Goal: Communication & Community: Ask a question

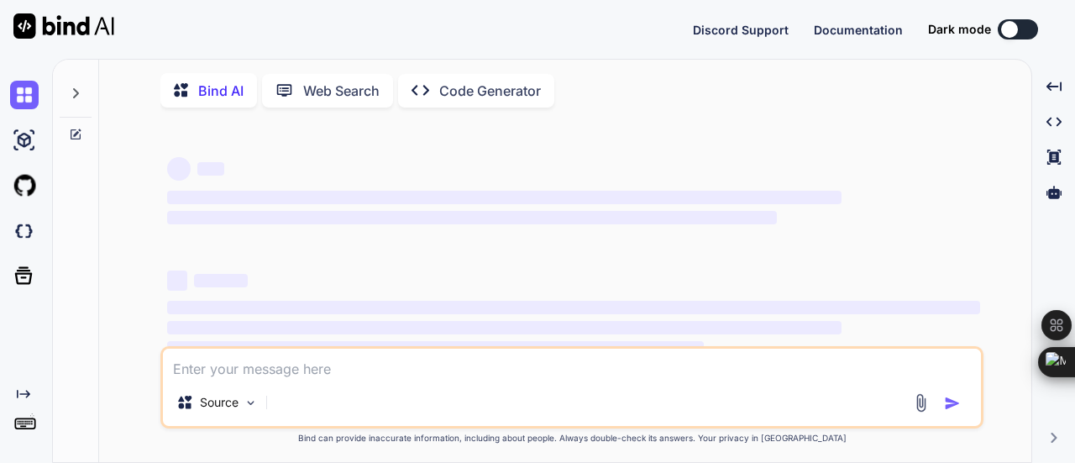
click at [282, 376] on textarea at bounding box center [572, 364] width 818 height 30
type textarea "x"
type textarea "h"
type textarea "x"
type textarea "he"
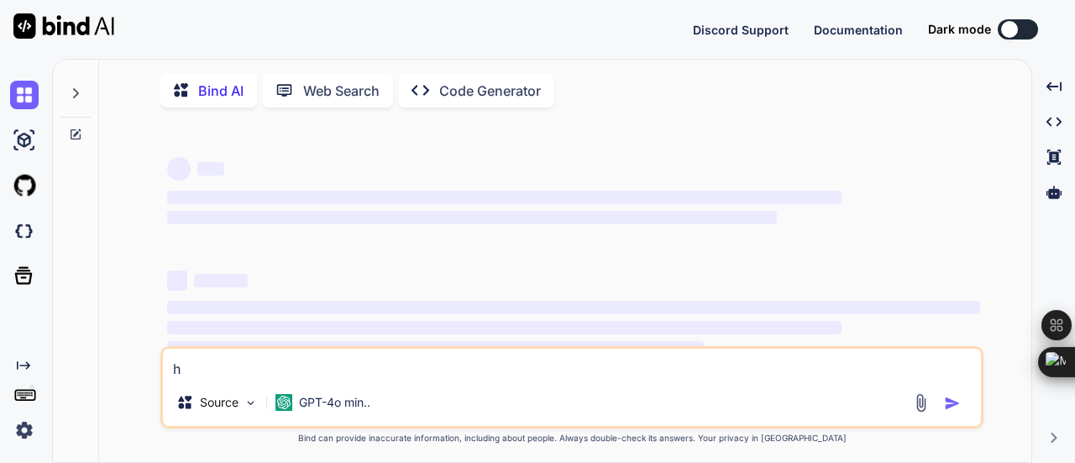
type textarea "x"
type textarea "hel"
type textarea "x"
type textarea "hell"
type textarea "x"
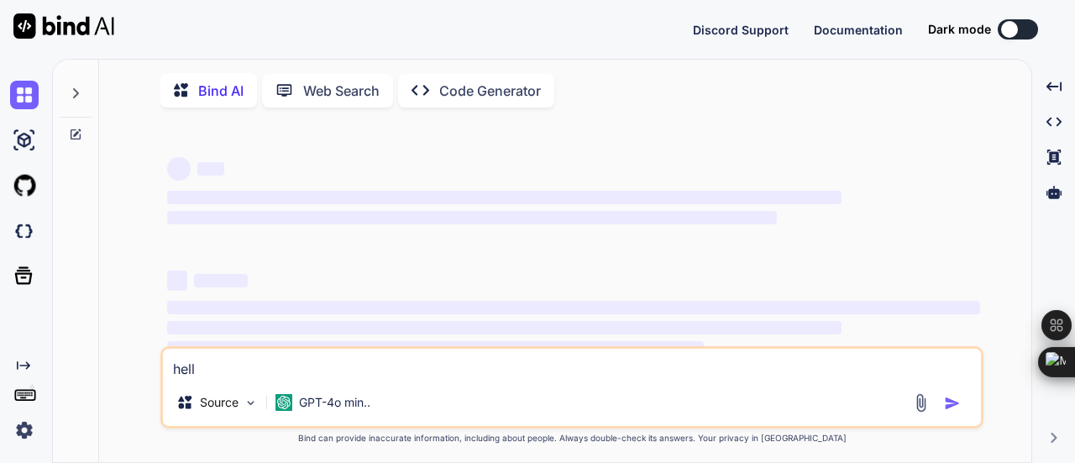
type textarea "hello"
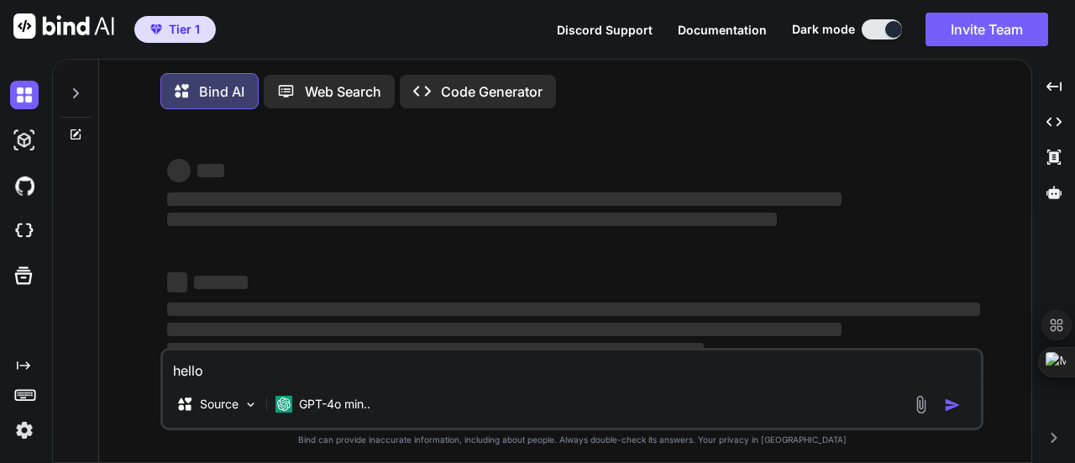
type textarea "x"
type textarea "hello"
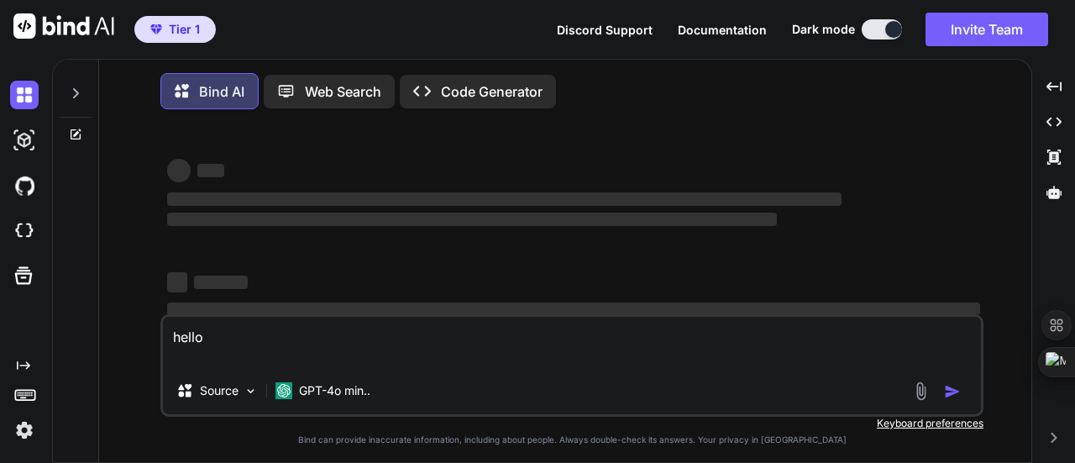
type textarea "x"
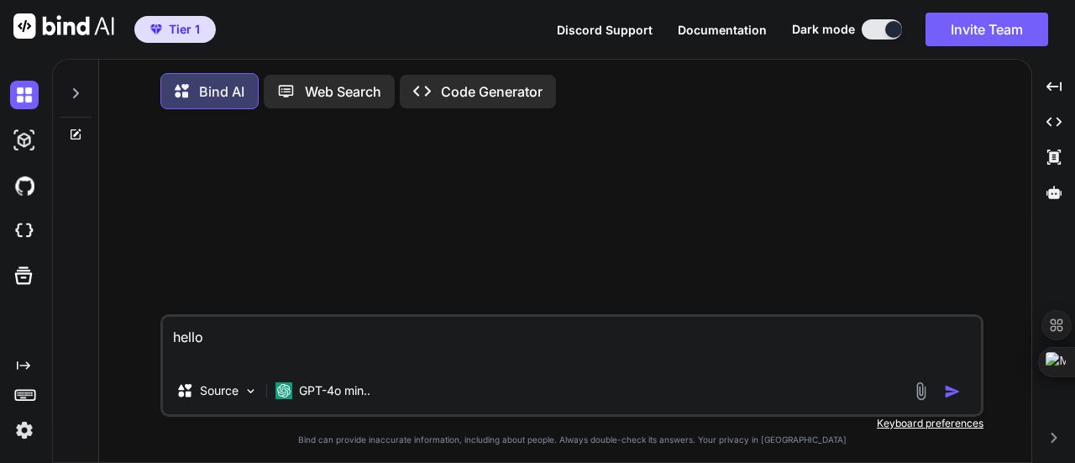
type textarea "hello"
click at [949, 394] on img "button" at bounding box center [952, 391] width 17 height 17
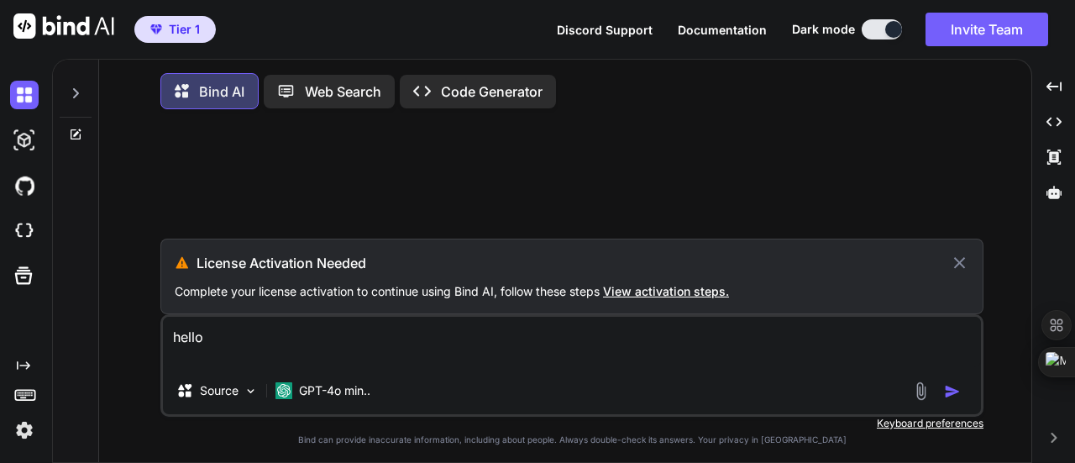
click at [324, 342] on textarea "hello" at bounding box center [572, 342] width 818 height 50
click at [19, 433] on img at bounding box center [24, 430] width 29 height 29
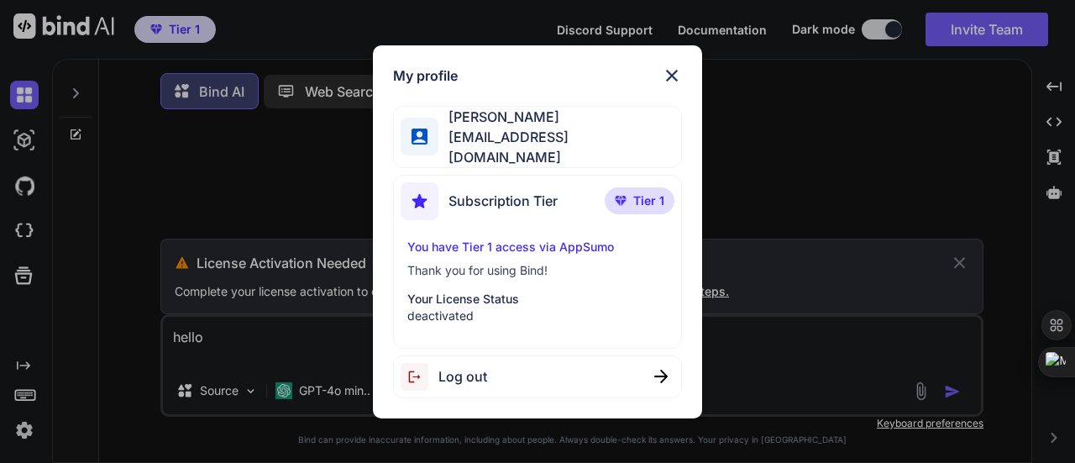
click at [472, 368] on span "Log out" at bounding box center [462, 376] width 49 height 20
type textarea "x"
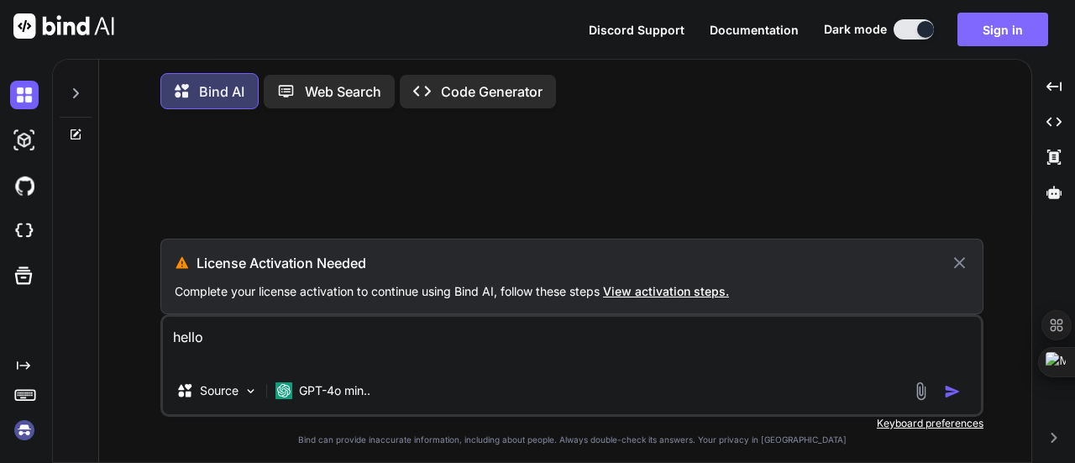
click at [1000, 32] on button "Sign in" at bounding box center [1003, 30] width 91 height 34
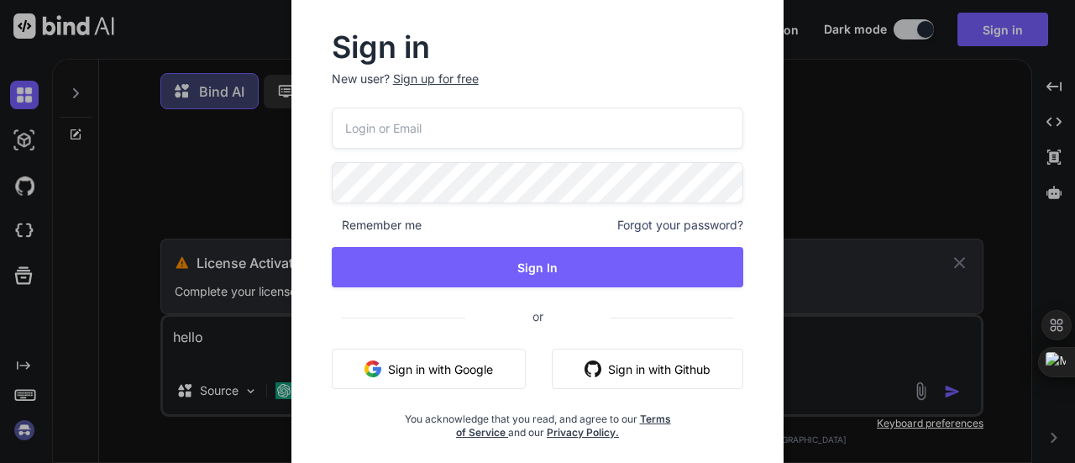
click at [464, 134] on input "email" at bounding box center [538, 128] width 412 height 41
type input "[EMAIL_ADDRESS][DOMAIN_NAME]"
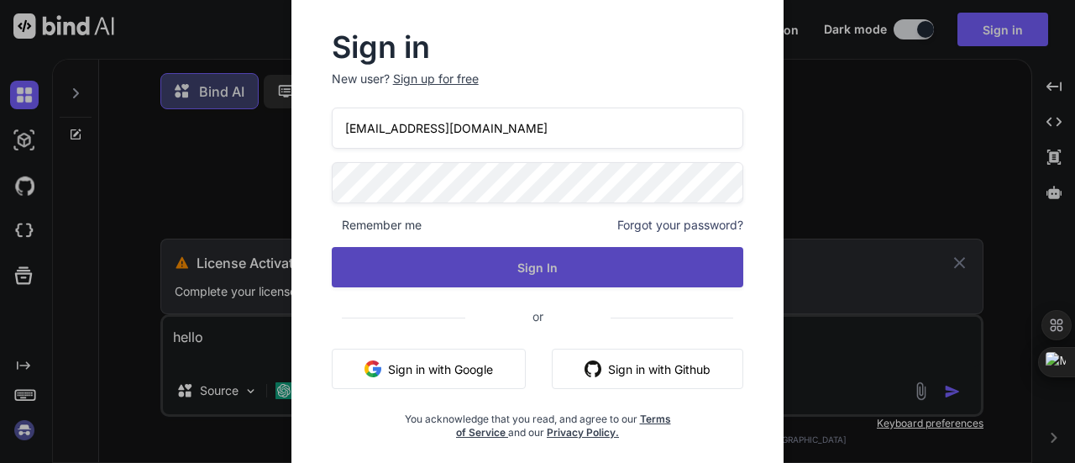
click at [485, 268] on button "Sign In" at bounding box center [538, 267] width 412 height 40
click at [528, 260] on button "Sign In" at bounding box center [538, 267] width 412 height 40
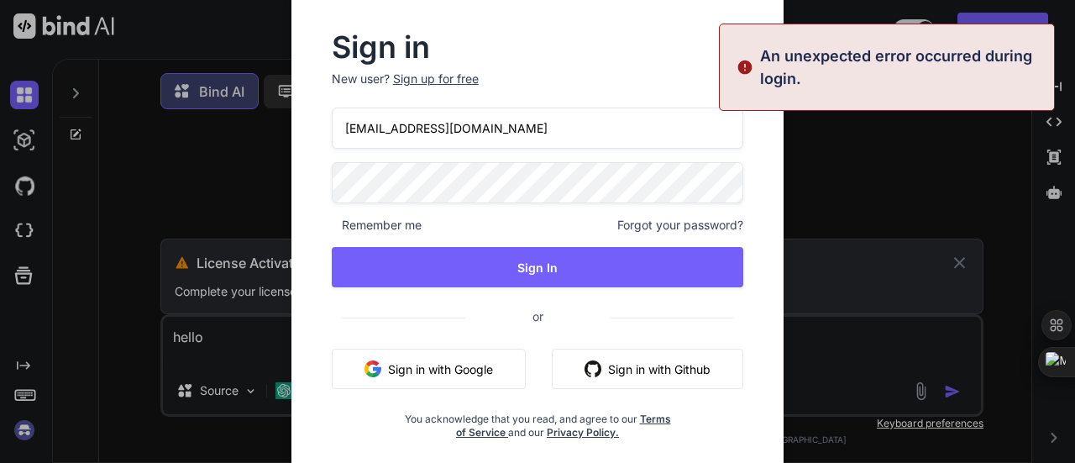
click at [437, 370] on button "Sign in with Google" at bounding box center [429, 369] width 194 height 40
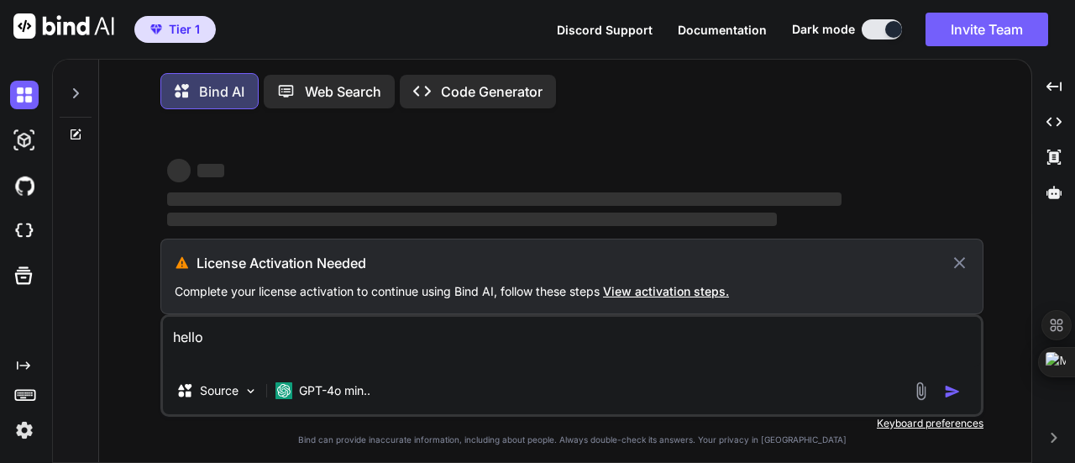
click at [270, 342] on textarea "hello" at bounding box center [572, 342] width 818 height 50
type textarea "x"
type textarea "hello"
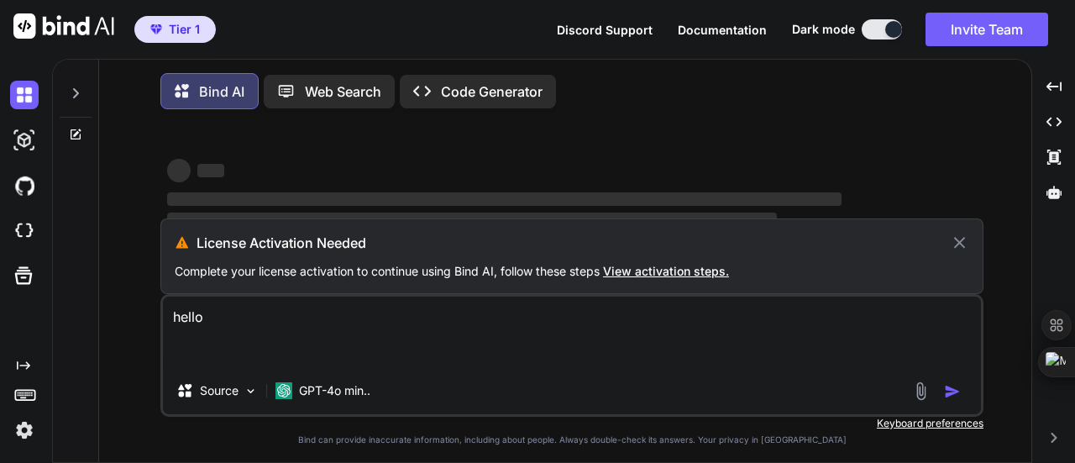
type textarea "x"
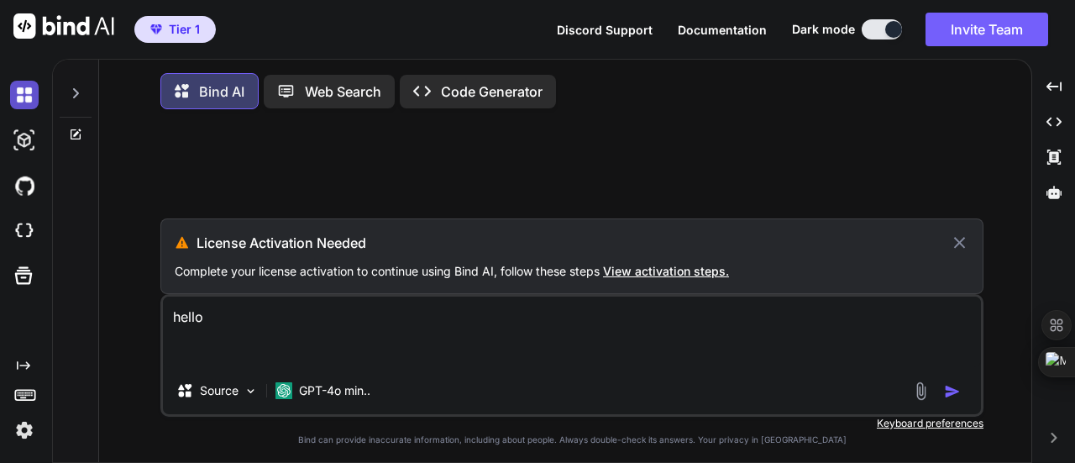
type textarea "hello"
click at [18, 85] on img at bounding box center [24, 95] width 29 height 29
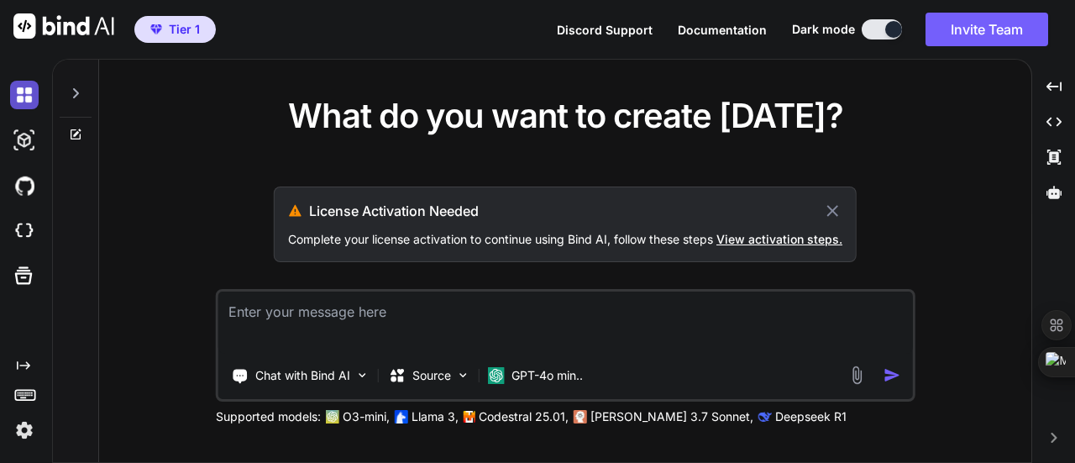
click at [20, 95] on img at bounding box center [24, 95] width 29 height 29
click at [833, 204] on icon at bounding box center [832, 211] width 19 height 20
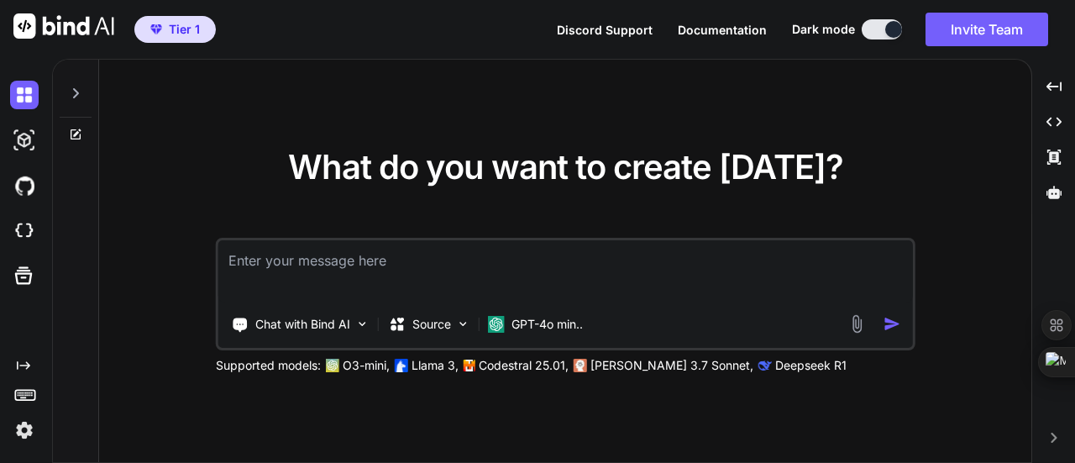
click at [322, 284] on textarea at bounding box center [565, 271] width 695 height 62
type textarea "x"
type textarea "h"
type textarea "x"
type textarea "he"
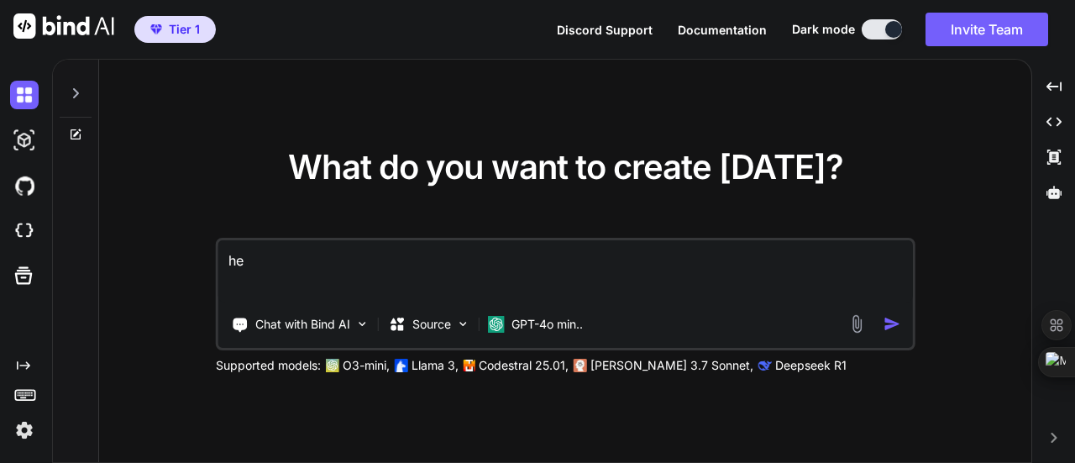
type textarea "x"
type textarea "hel"
type textarea "x"
type textarea "hell"
type textarea "x"
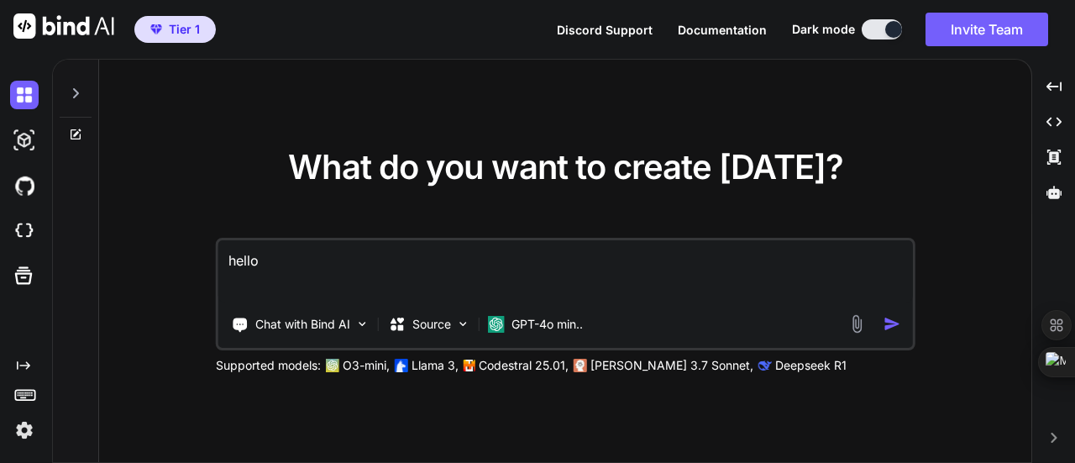
type textarea "hello"
click at [889, 330] on img "button" at bounding box center [892, 324] width 18 height 18
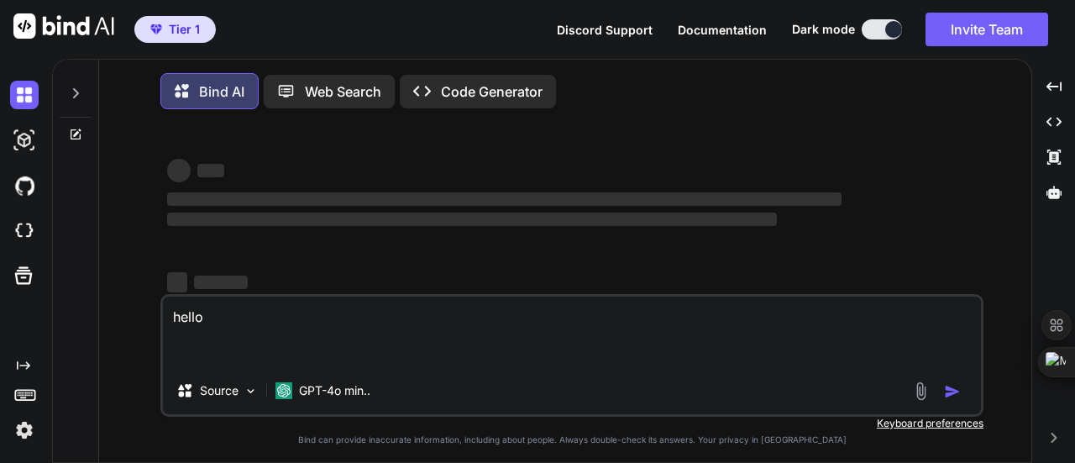
click at [889, 330] on textarea "hello" at bounding box center [572, 332] width 818 height 71
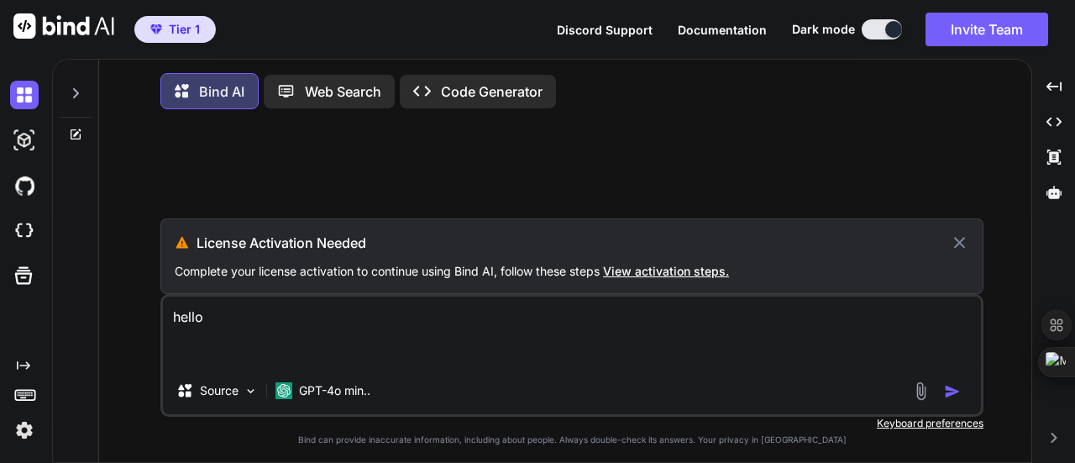
click at [685, 273] on span "View activation steps." at bounding box center [666, 271] width 126 height 14
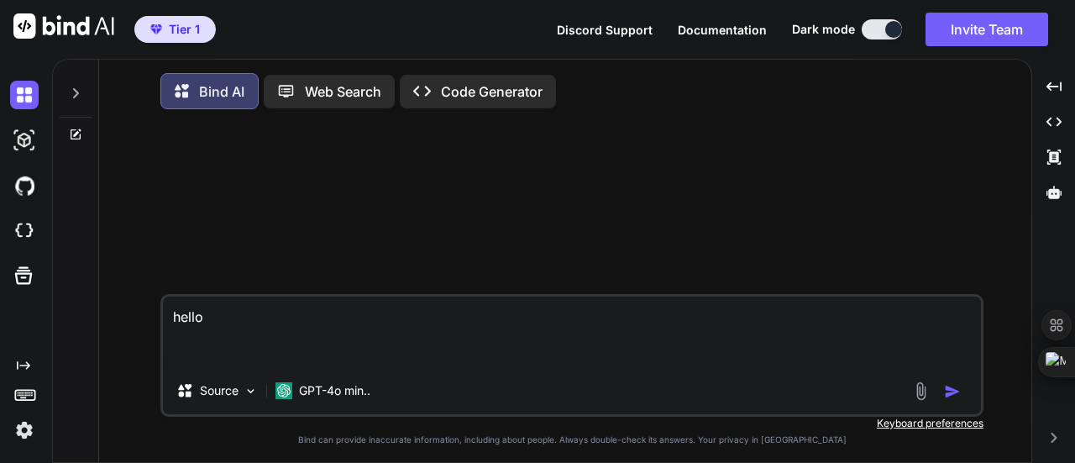
type textarea "x"
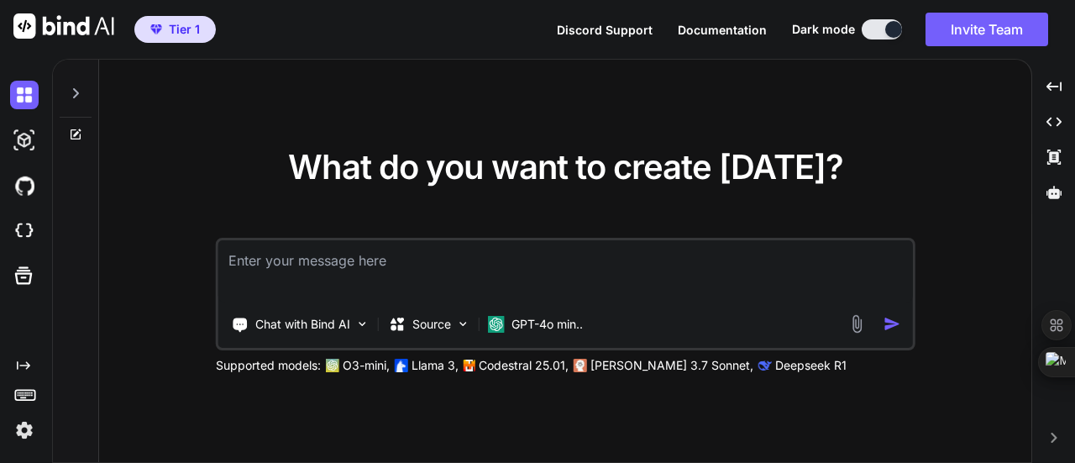
type textarea "x"
click at [435, 279] on textarea at bounding box center [565, 271] width 695 height 62
type textarea "h"
type textarea "x"
type textarea "he"
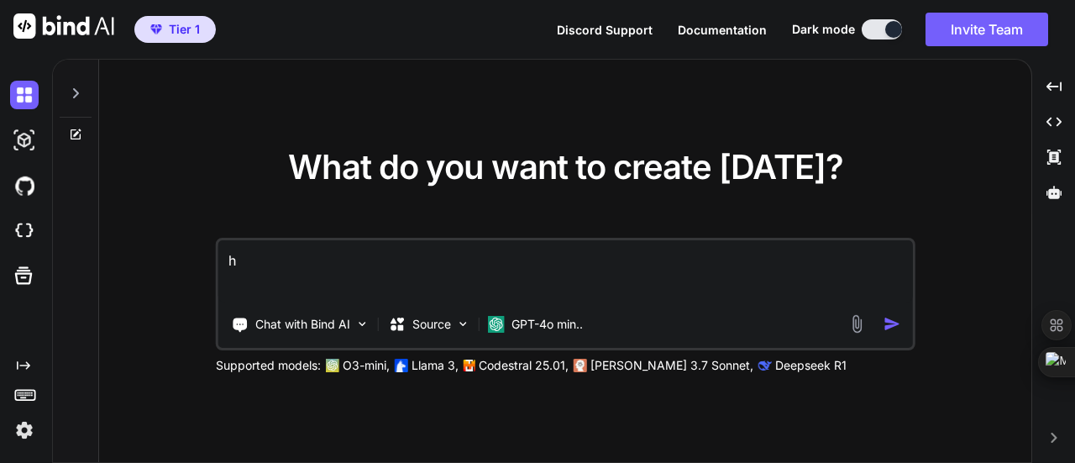
type textarea "x"
type textarea "hel"
type textarea "x"
type textarea "hell"
type textarea "x"
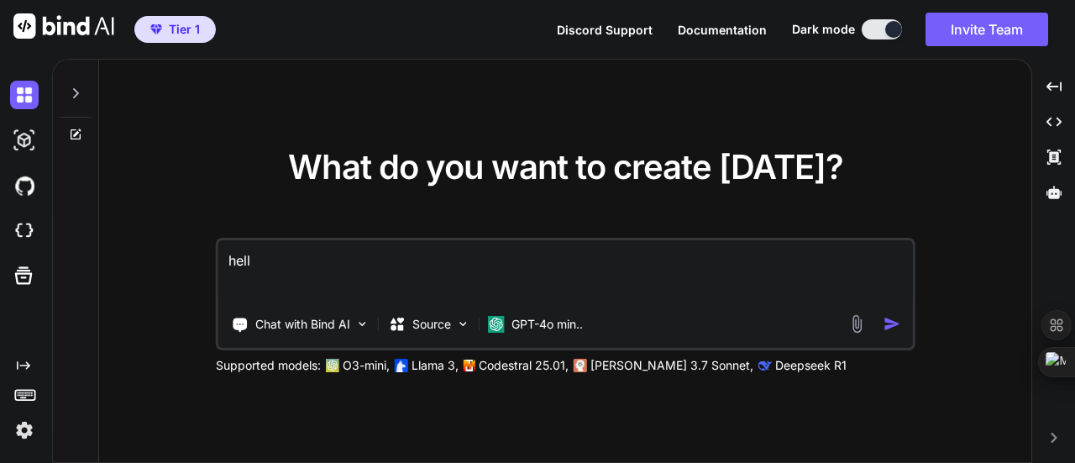
type textarea "hello"
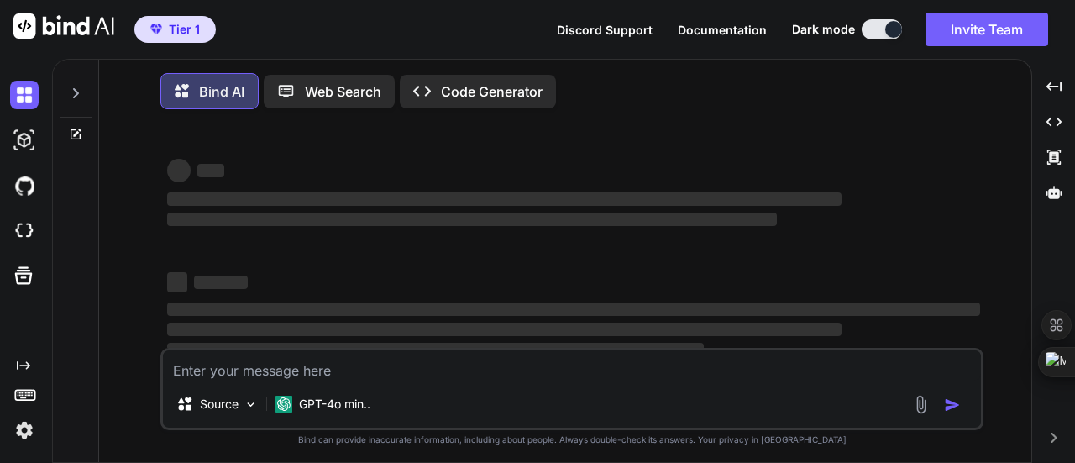
type textarea "x"
